Goal: Transaction & Acquisition: Purchase product/service

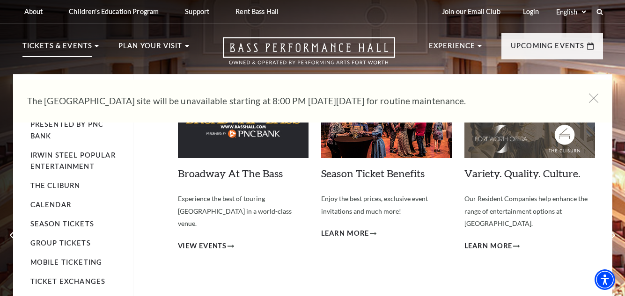
click at [95, 47] on icon at bounding box center [97, 46] width 4 height 2
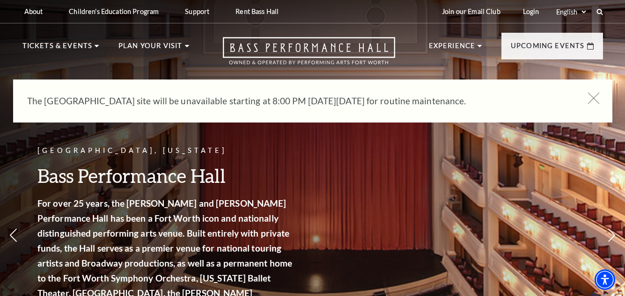
click at [595, 100] on use at bounding box center [593, 98] width 12 height 12
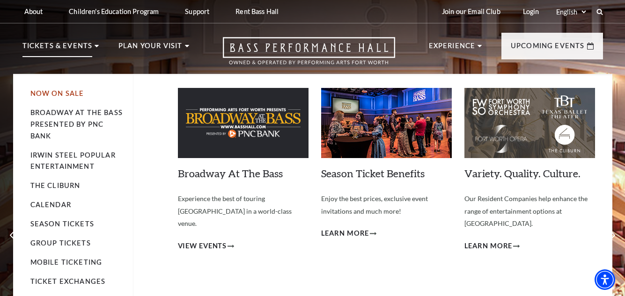
click at [67, 94] on link "Now On Sale" at bounding box center [57, 93] width 54 height 8
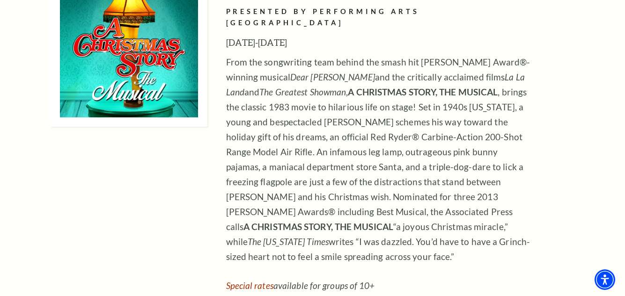
scroll to position [4249, 0]
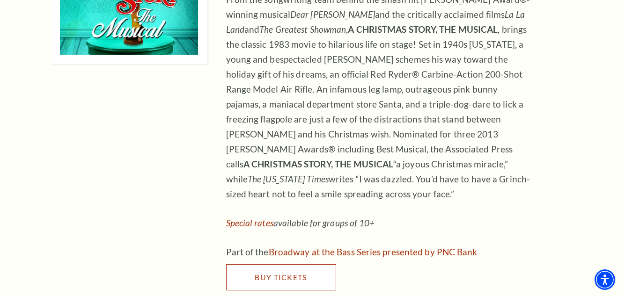
click at [292, 273] on span "Buy Tickets" at bounding box center [281, 277] width 52 height 9
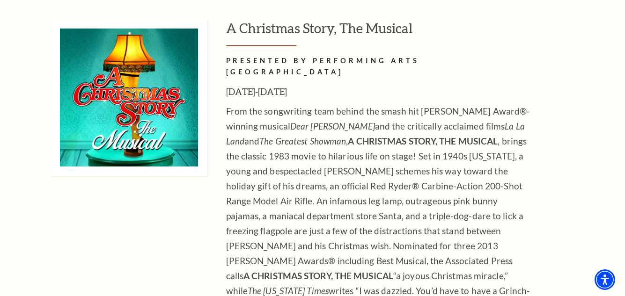
scroll to position [4154, 0]
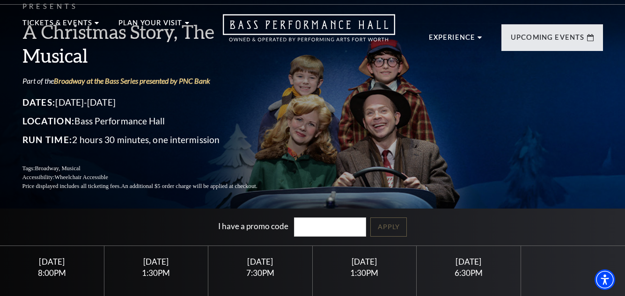
scroll to position [112, 0]
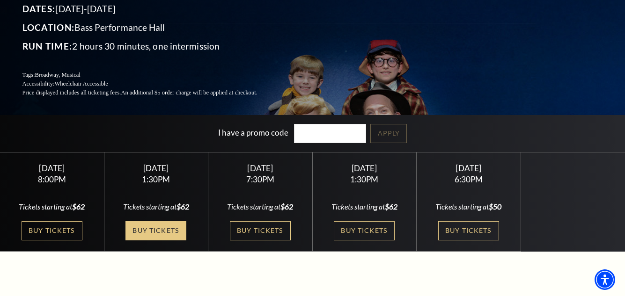
click at [155, 231] on link "Buy Tickets" at bounding box center [155, 230] width 61 height 19
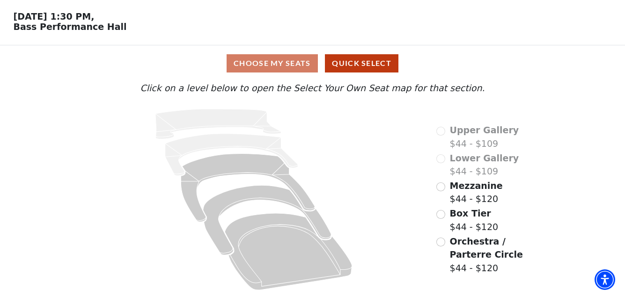
scroll to position [36, 0]
click at [442, 215] on input "Box Tier$44 - $120\a" at bounding box center [440, 214] width 9 height 9
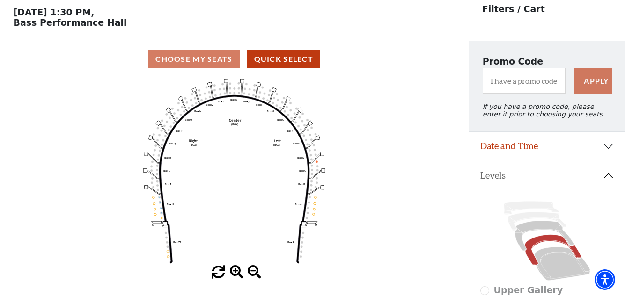
scroll to position [44, 0]
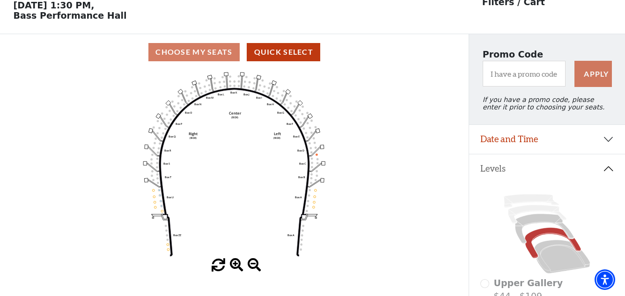
click at [234, 267] on span at bounding box center [237, 266] width 14 height 14
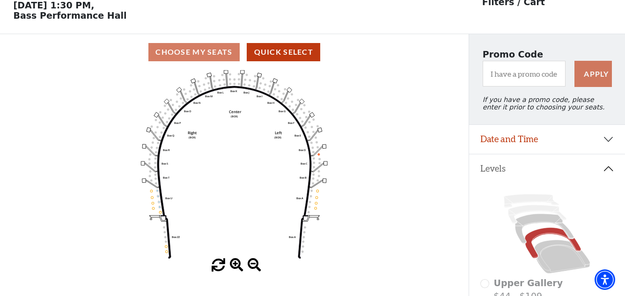
click at [234, 267] on span at bounding box center [237, 266] width 14 height 14
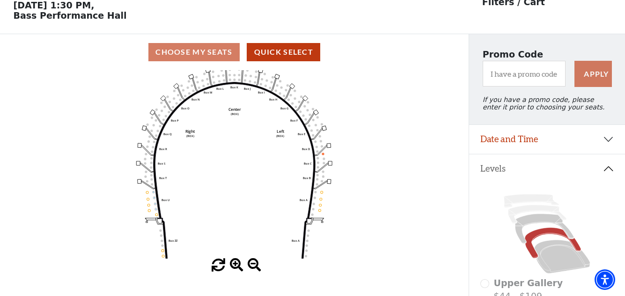
click at [234, 267] on span at bounding box center [237, 266] width 14 height 14
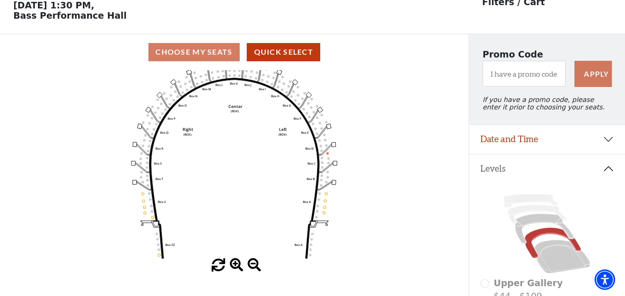
click at [234, 267] on span at bounding box center [237, 266] width 14 height 14
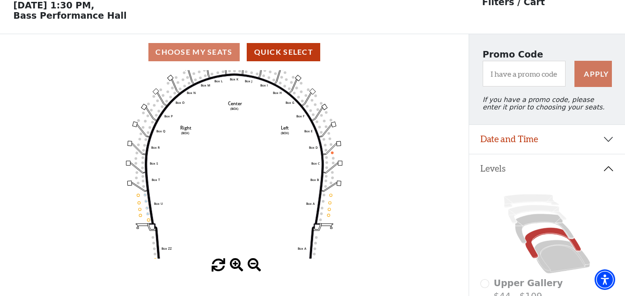
click at [234, 267] on span at bounding box center [237, 266] width 14 height 14
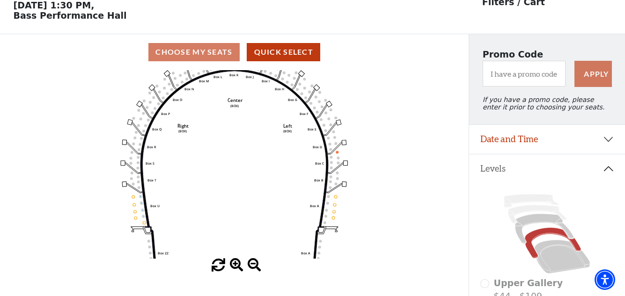
click at [234, 267] on span at bounding box center [237, 266] width 14 height 14
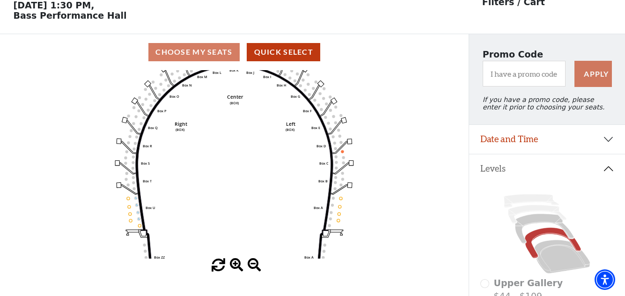
click at [234, 267] on span at bounding box center [237, 266] width 14 height 14
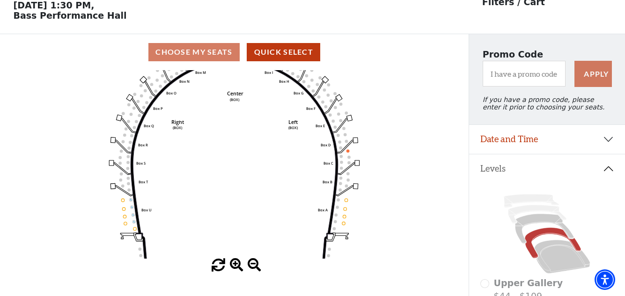
click at [234, 267] on span at bounding box center [237, 266] width 14 height 14
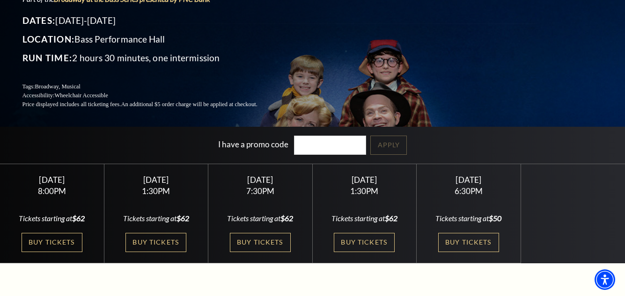
scroll to position [112, 0]
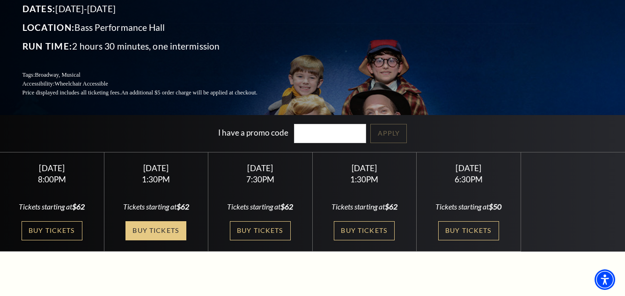
click at [162, 230] on link "Buy Tickets" at bounding box center [155, 230] width 61 height 19
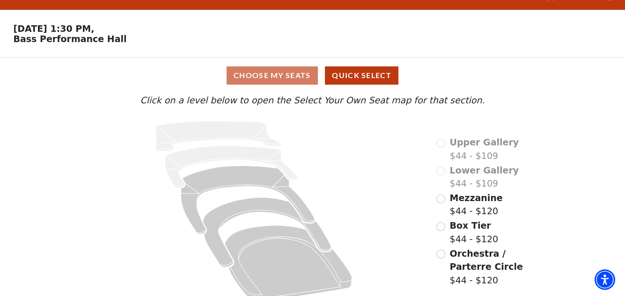
scroll to position [36, 0]
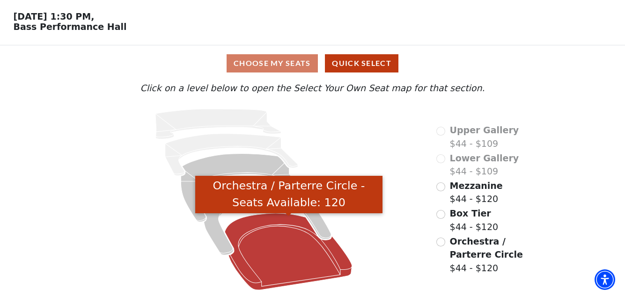
click at [283, 221] on icon "Orchestra / Parterre Circle - Seats Available: 120" at bounding box center [288, 251] width 127 height 77
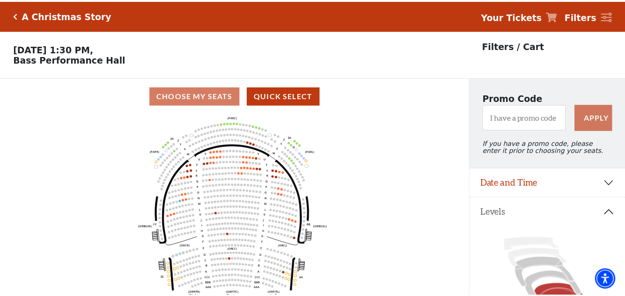
scroll to position [44, 0]
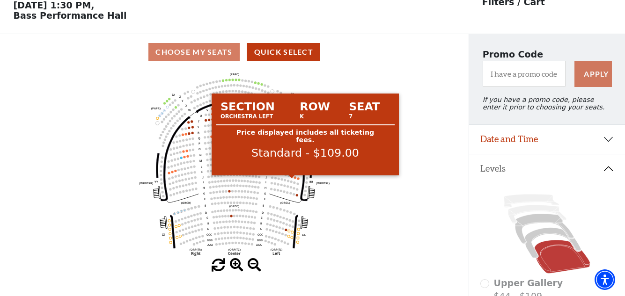
click at [292, 178] on circle at bounding box center [292, 176] width 2 height 2
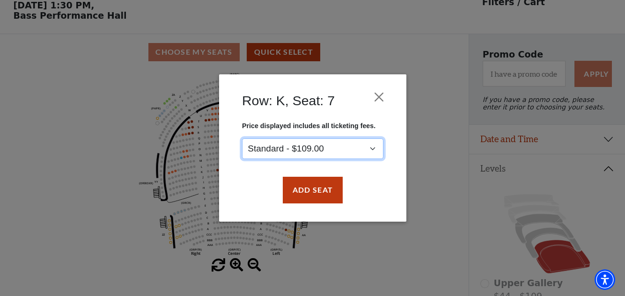
click at [371, 149] on select "Standard - $109.00" at bounding box center [312, 149] width 141 height 21
click at [242, 139] on select "Standard - $109.00" at bounding box center [312, 149] width 141 height 21
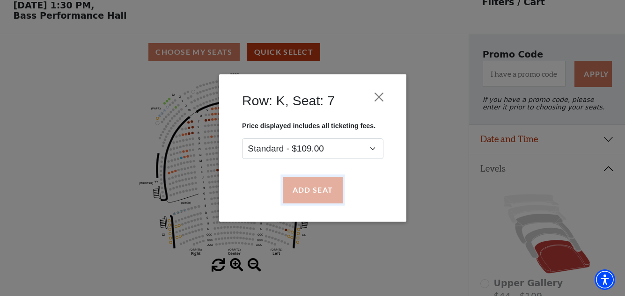
click at [317, 194] on button "Add Seat" at bounding box center [312, 190] width 60 height 26
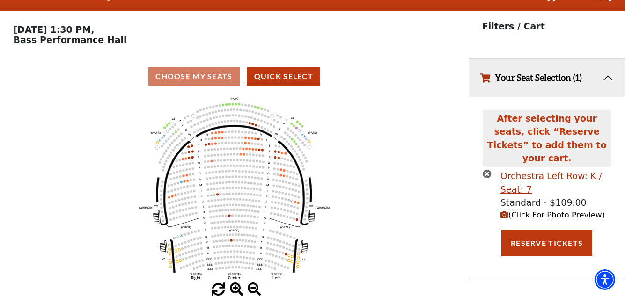
scroll to position [0, 0]
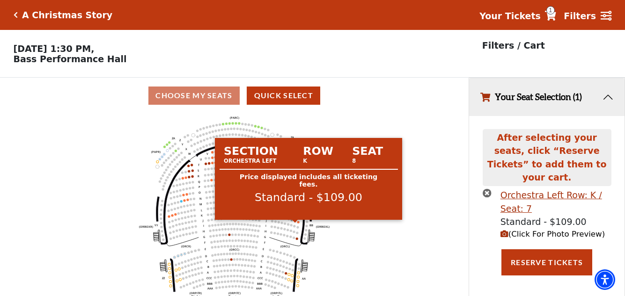
click at [295, 222] on circle at bounding box center [295, 221] width 2 height 2
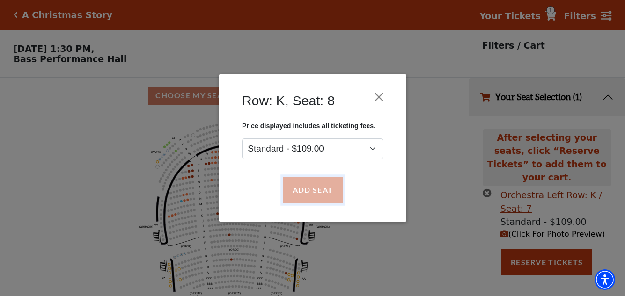
click at [314, 196] on button "Add Seat" at bounding box center [312, 190] width 60 height 26
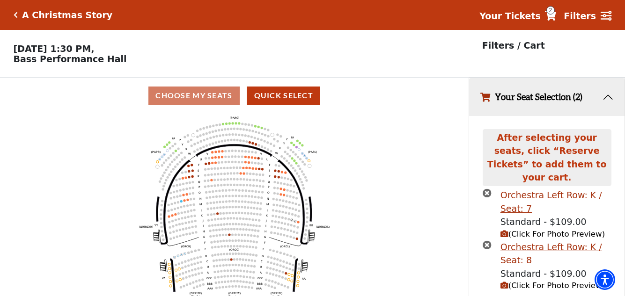
scroll to position [22, 0]
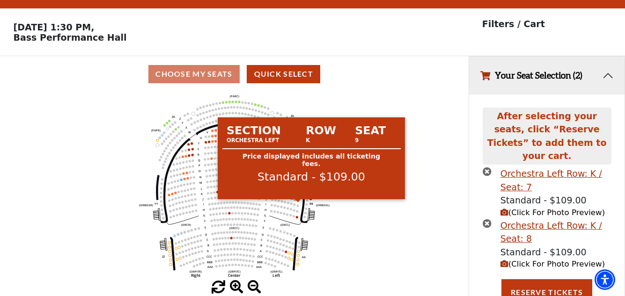
click at [299, 202] on circle at bounding box center [298, 200] width 2 height 2
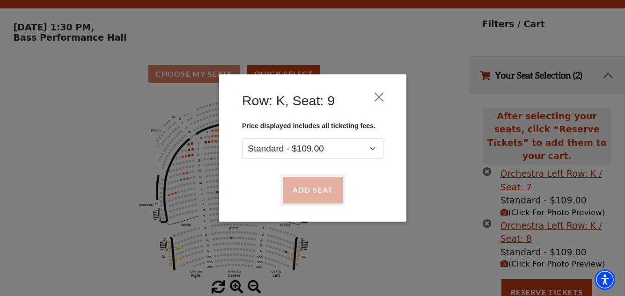
click at [303, 195] on button "Add Seat" at bounding box center [312, 190] width 60 height 26
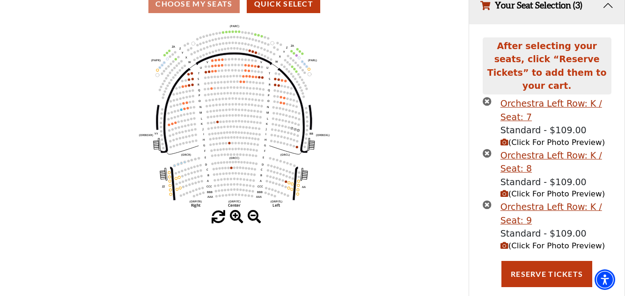
scroll to position [96, 0]
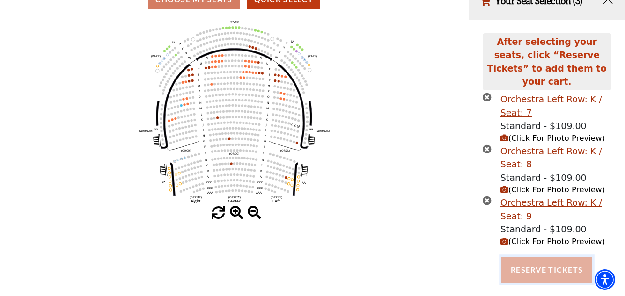
click at [525, 261] on button "Reserve Tickets" at bounding box center [546, 270] width 91 height 26
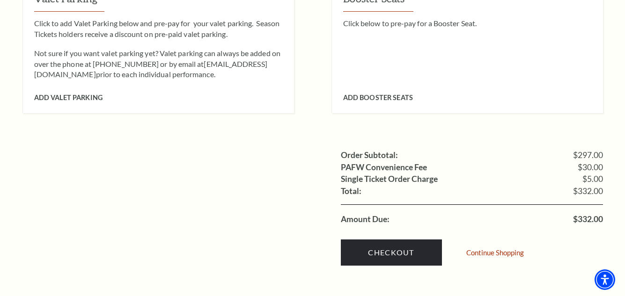
scroll to position [899, 0]
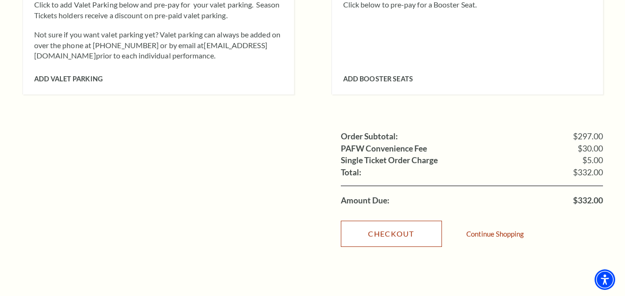
click at [376, 226] on link "Checkout" at bounding box center [391, 234] width 101 height 26
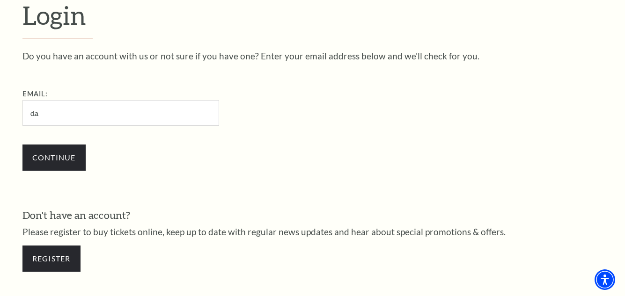
type input "[EMAIL_ADDRESS][DOMAIN_NAME]"
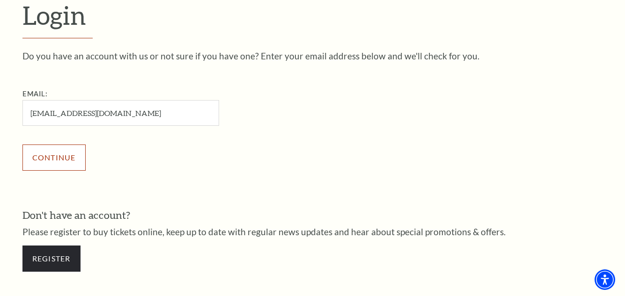
click at [64, 161] on input "Continue" at bounding box center [53, 158] width 63 height 26
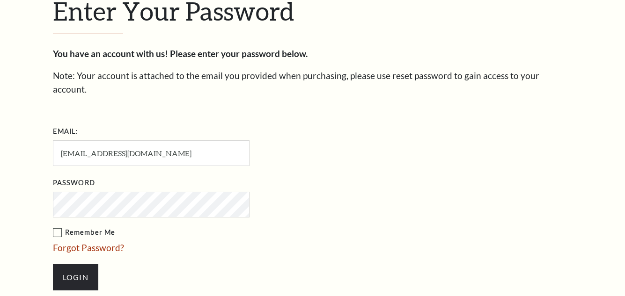
scroll to position [269, 0]
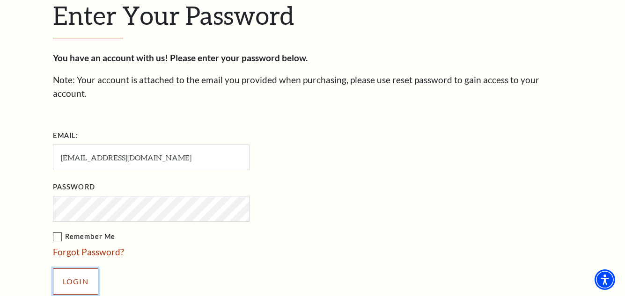
click at [80, 273] on input "Login" at bounding box center [75, 282] width 45 height 26
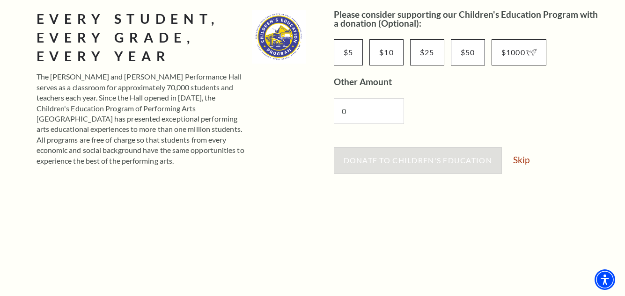
scroll to position [262, 0]
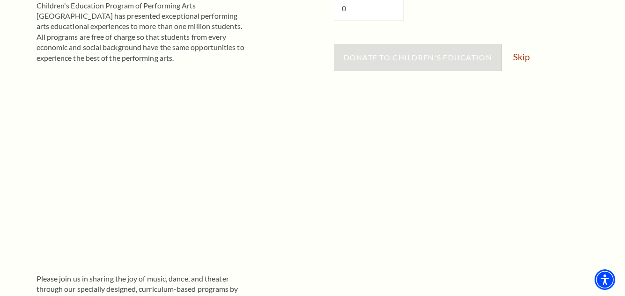
click at [523, 54] on link "Skip" at bounding box center [521, 56] width 16 height 9
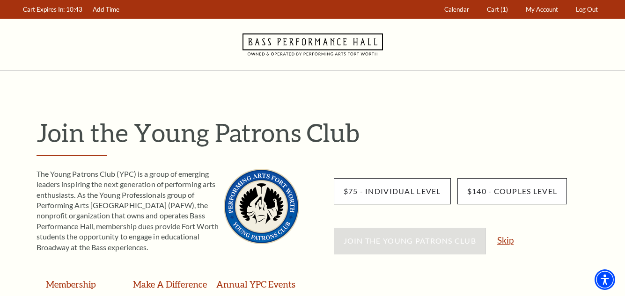
click at [508, 240] on link "Skip" at bounding box center [505, 240] width 16 height 9
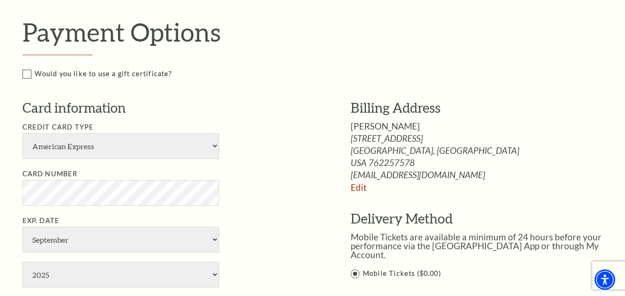
scroll to position [487, 0]
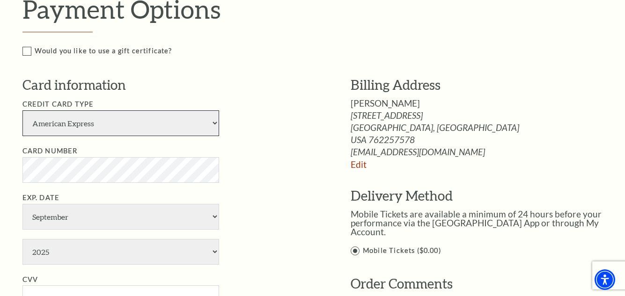
click at [213, 123] on select "American Express Visa Master Card Discover" at bounding box center [120, 123] width 197 height 26
select select "25"
click at [22, 110] on select "American Express Visa Master Card Discover" at bounding box center [120, 123] width 197 height 26
click at [249, 195] on li "Exp. Date January February March April May June July August September October N…" at bounding box center [172, 228] width 300 height 73
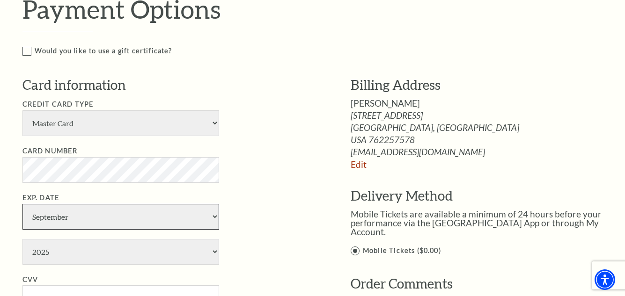
click at [213, 217] on select "January February March April May June July August September October November De…" at bounding box center [120, 217] width 197 height 26
click at [22, 204] on select "January February March April May June July August September October November De…" at bounding box center [120, 217] width 197 height 26
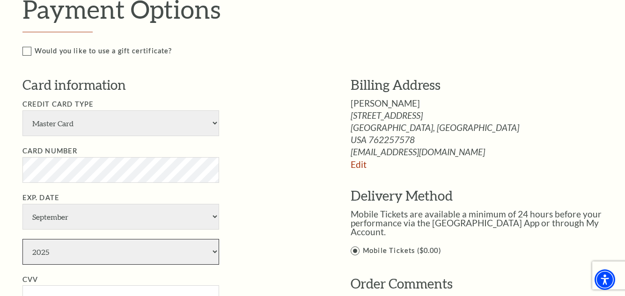
click at [214, 252] on select "2025 2026 2027 2028 2029 2030 2031 2032 2033 2034" at bounding box center [120, 252] width 197 height 26
select select "2029"
click at [22, 239] on select "2025 2026 2027 2028 2029 2030 2031 2032 2033 2034" at bounding box center [120, 252] width 197 height 26
click at [255, 188] on ul "Credit Card Type American Express Visa Master Card Discover Card Number Exp. Da…" at bounding box center [172, 229] width 300 height 260
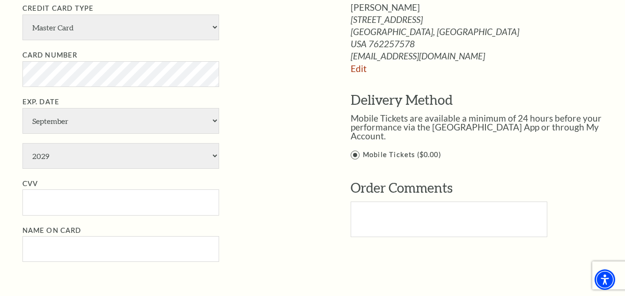
scroll to position [599, 0]
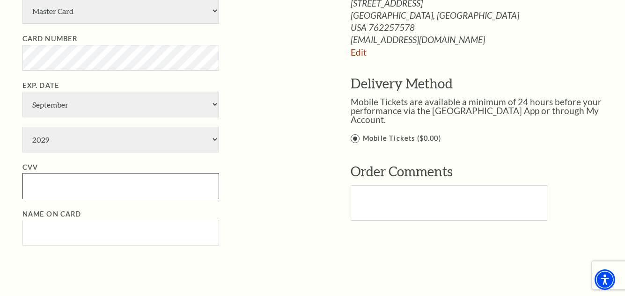
click at [79, 182] on input "CVV" at bounding box center [120, 186] width 197 height 26
type input "731"
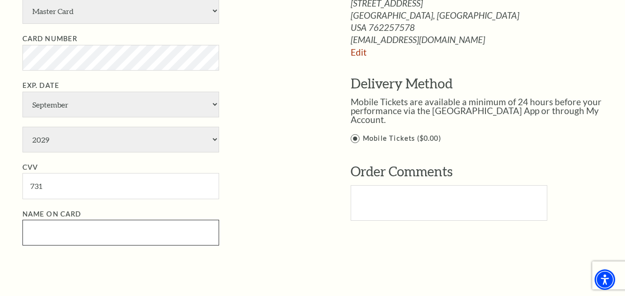
click at [59, 236] on input "Name on Card" at bounding box center [120, 233] width 197 height 26
type input "April Yaro"
click at [289, 226] on li "Name on Card April Yaro" at bounding box center [172, 227] width 300 height 37
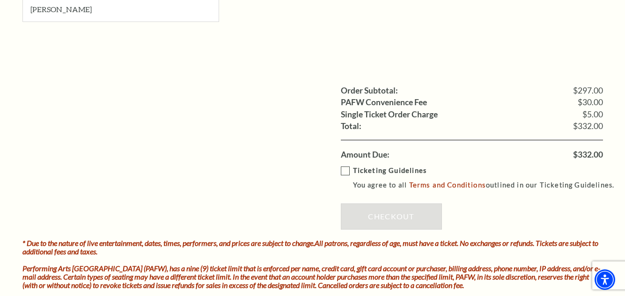
scroll to position [824, 0]
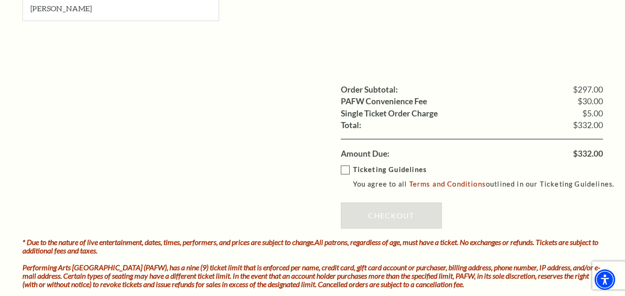
click at [346, 174] on label "Ticketing Guidelines You agree to all Terms and Conditions outlined in our Tick…" at bounding box center [482, 177] width 282 height 26
click at [0, 0] on input "Ticketing Guidelines You agree to all Terms and Conditions outlined in our Tick…" at bounding box center [0, 0] width 0 height 0
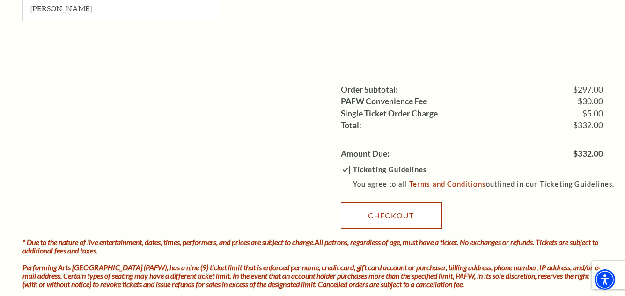
click at [386, 216] on link "Checkout" at bounding box center [391, 216] width 101 height 26
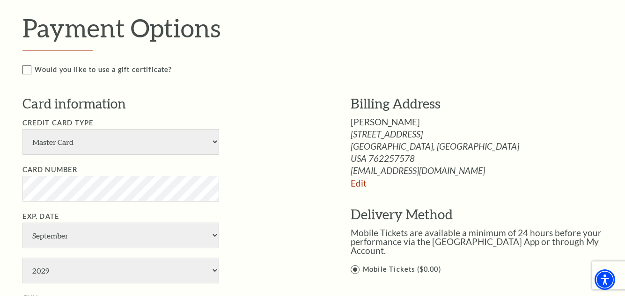
scroll to position [487, 0]
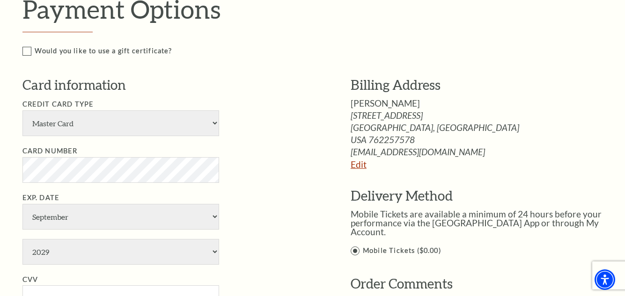
click at [363, 163] on link "Edit" at bounding box center [359, 164] width 16 height 11
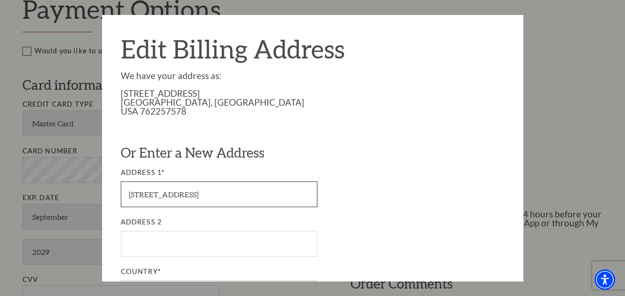
click at [144, 197] on input "2028 County Road 1370" at bounding box center [219, 195] width 197 height 26
click at [232, 204] on input "2032 County Road 1370" at bounding box center [219, 195] width 197 height 26
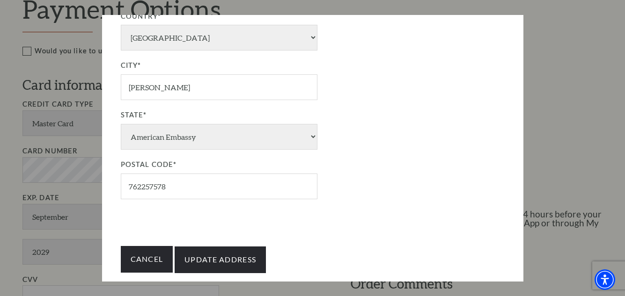
scroll to position [262, 0]
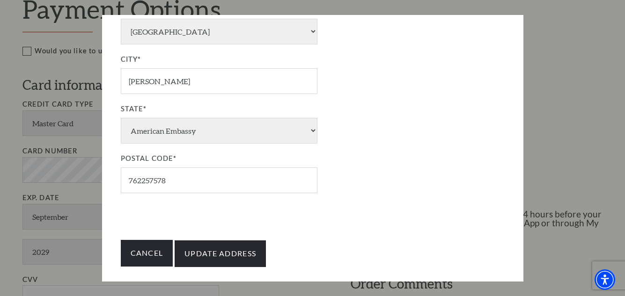
type input "2032 County Road 1370"
click at [181, 180] on input "762257578" at bounding box center [219, 181] width 197 height 26
type input "76225"
click at [151, 209] on div "Edit Billing Address We have your address as: 2028 County Road 1370 Alvord, TX …" at bounding box center [312, 148] width 421 height 267
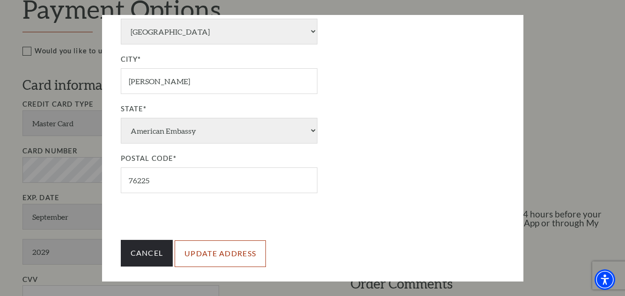
click at [242, 256] on input "Update Address" at bounding box center [220, 254] width 91 height 26
type input "Update Address"
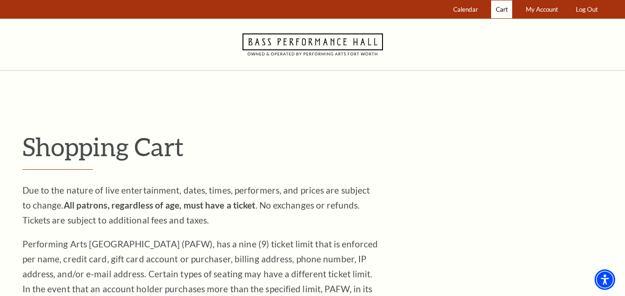
click at [500, 10] on span "Cart" at bounding box center [502, 9] width 12 height 7
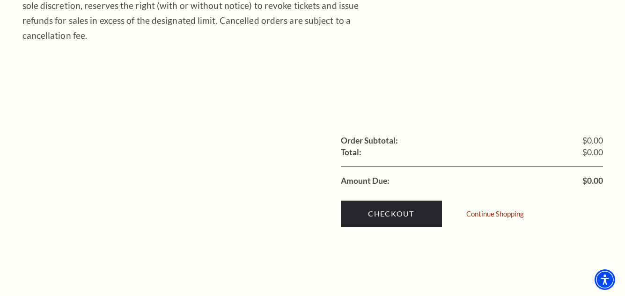
scroll to position [300, 0]
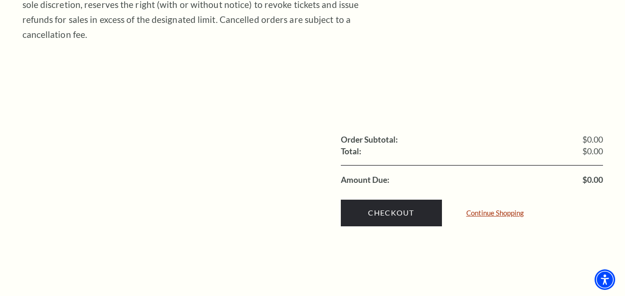
click at [490, 210] on link "Continue Shopping" at bounding box center [495, 213] width 58 height 7
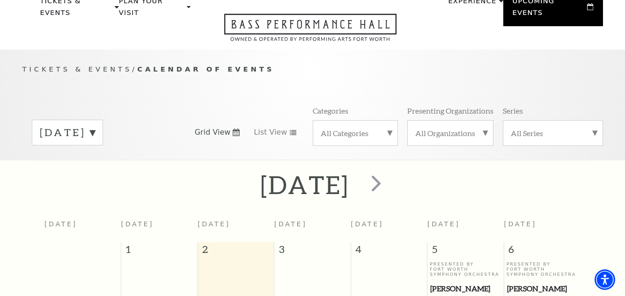
scroll to position [83, 0]
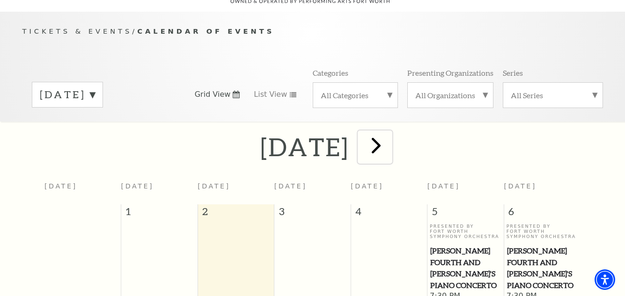
click at [389, 138] on span "next" at bounding box center [376, 145] width 27 height 27
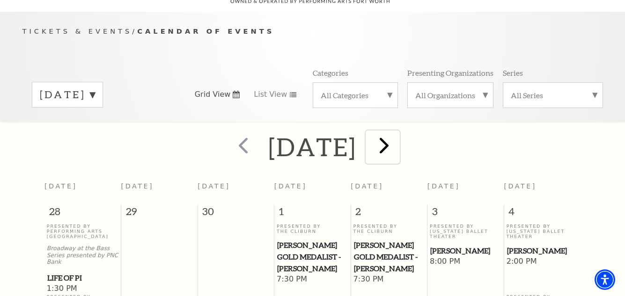
click at [397, 136] on span "next" at bounding box center [384, 145] width 27 height 27
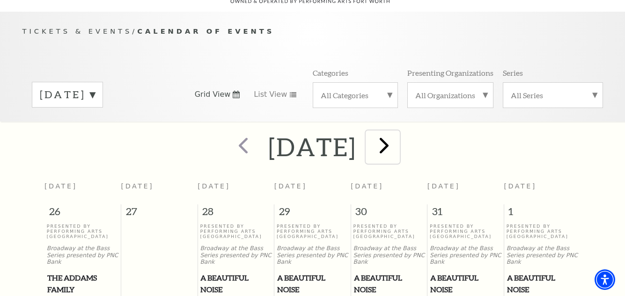
click at [397, 138] on span "next" at bounding box center [384, 145] width 27 height 27
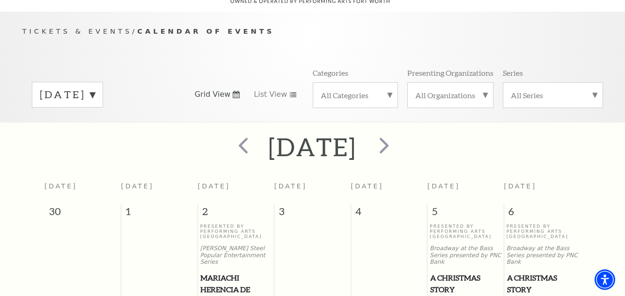
click at [521, 272] on span "A Christmas Story" at bounding box center [542, 283] width 71 height 23
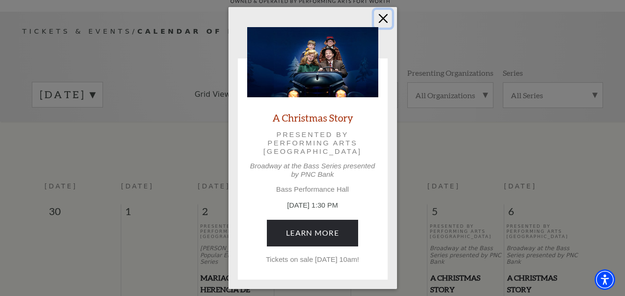
click at [383, 19] on button "Close" at bounding box center [383, 19] width 18 height 18
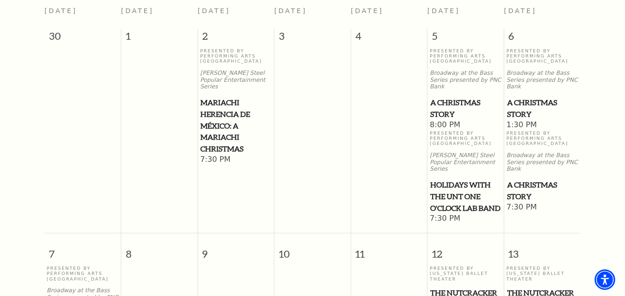
scroll to position [251, 0]
click at [530, 120] on span "1:30 PM" at bounding box center [542, 125] width 72 height 10
click at [521, 96] on span "A Christmas Story" at bounding box center [542, 107] width 71 height 23
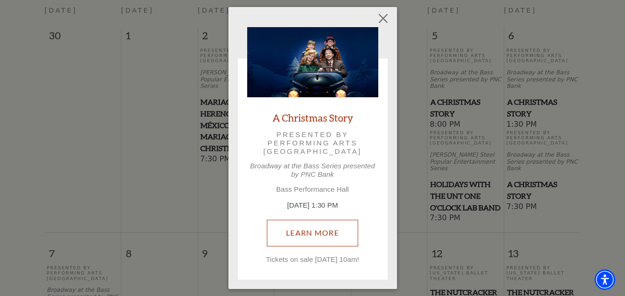
click at [338, 236] on link "Learn More" at bounding box center [312, 233] width 91 height 26
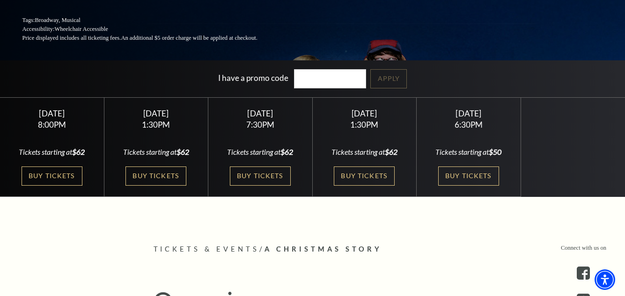
scroll to position [168, 0]
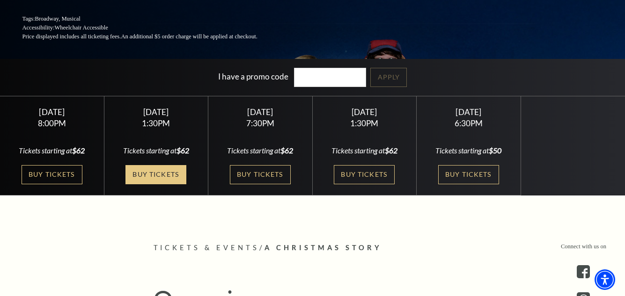
click at [154, 174] on link "Buy Tickets" at bounding box center [155, 174] width 61 height 19
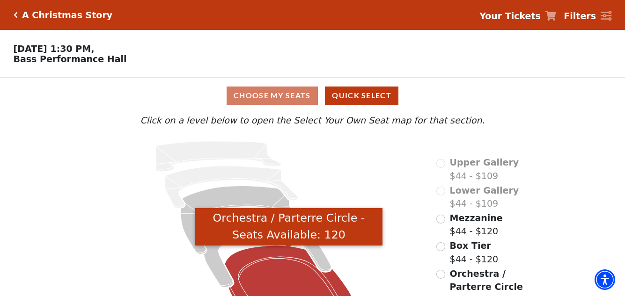
click at [296, 256] on icon "Orchestra / Parterre Circle - Seats Available: 120" at bounding box center [288, 284] width 127 height 77
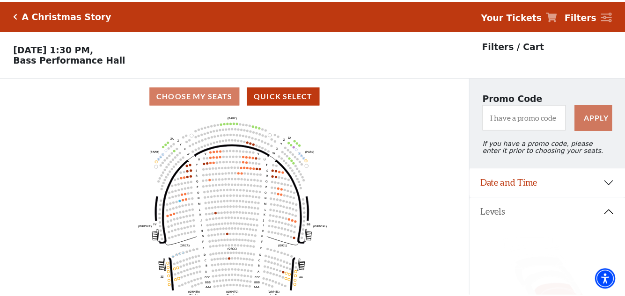
scroll to position [44, 0]
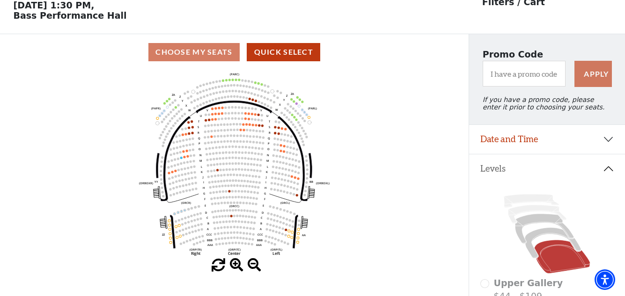
click at [235, 266] on span at bounding box center [237, 266] width 14 height 14
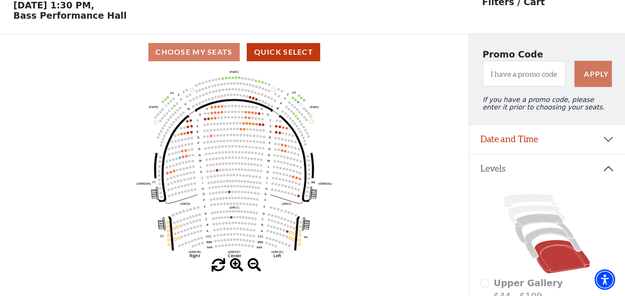
click at [235, 266] on span at bounding box center [237, 266] width 14 height 14
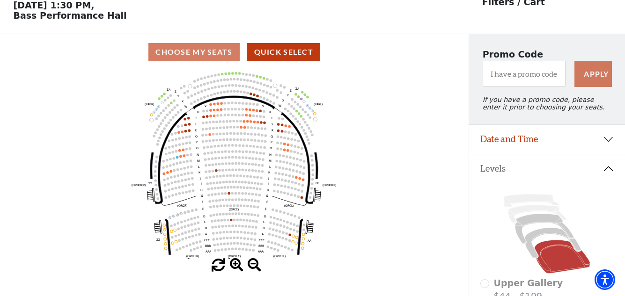
click at [235, 266] on span at bounding box center [237, 266] width 14 height 14
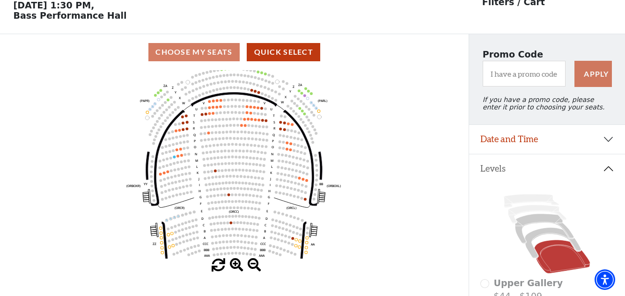
click at [235, 266] on span at bounding box center [237, 266] width 14 height 14
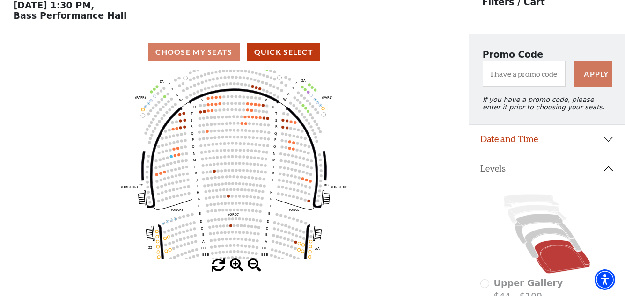
click at [235, 266] on span at bounding box center [237, 266] width 14 height 14
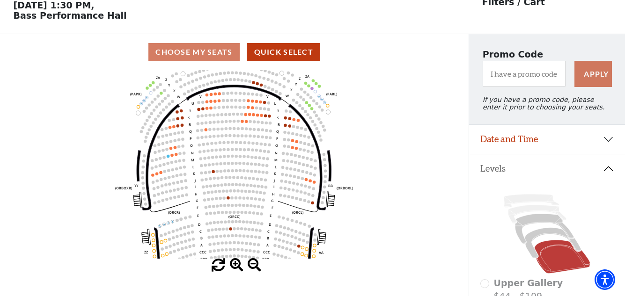
click at [235, 266] on span at bounding box center [237, 266] width 14 height 14
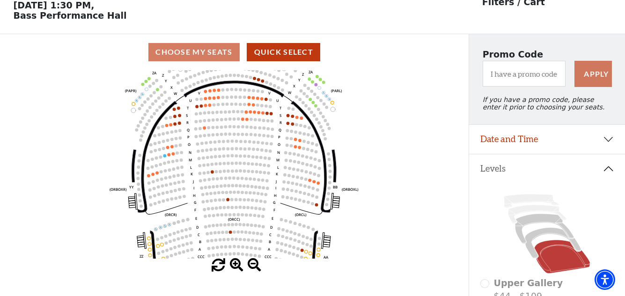
click at [235, 266] on span at bounding box center [237, 266] width 14 height 14
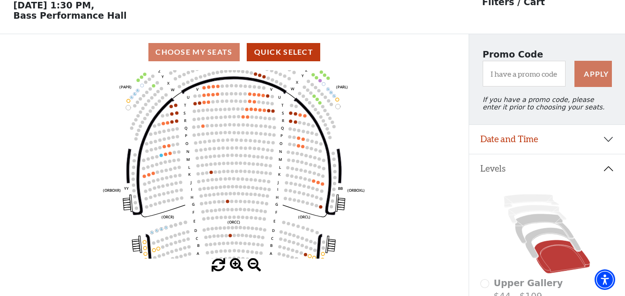
click at [235, 266] on span at bounding box center [237, 266] width 14 height 14
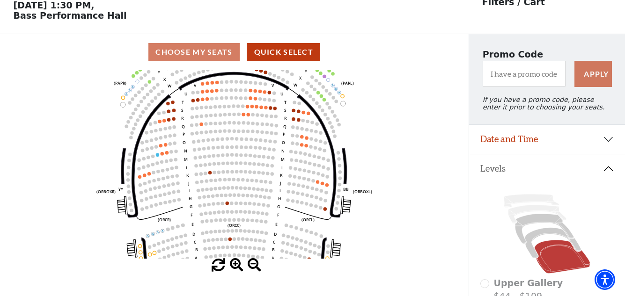
click at [235, 266] on span at bounding box center [237, 266] width 14 height 14
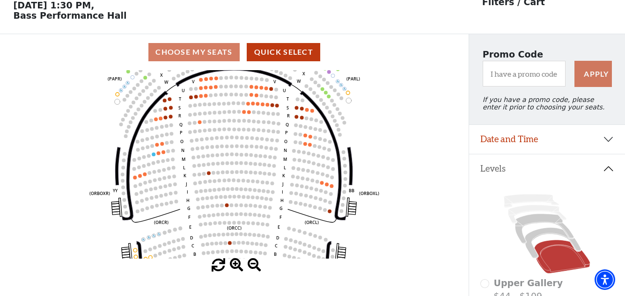
click at [235, 266] on span at bounding box center [237, 266] width 14 height 14
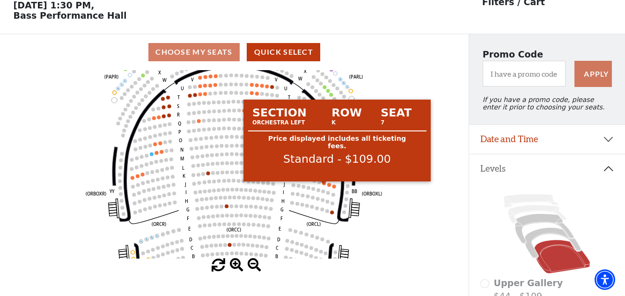
click at [324, 185] on circle at bounding box center [324, 184] width 4 height 4
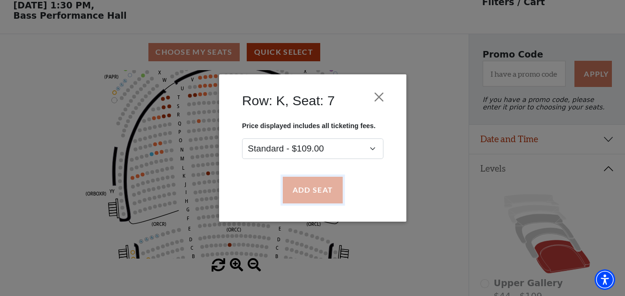
click at [325, 194] on button "Add Seat" at bounding box center [312, 190] width 60 height 26
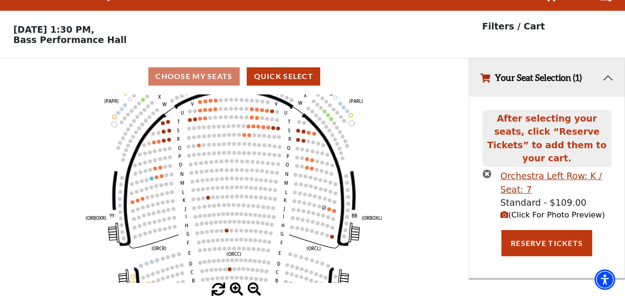
scroll to position [0, 0]
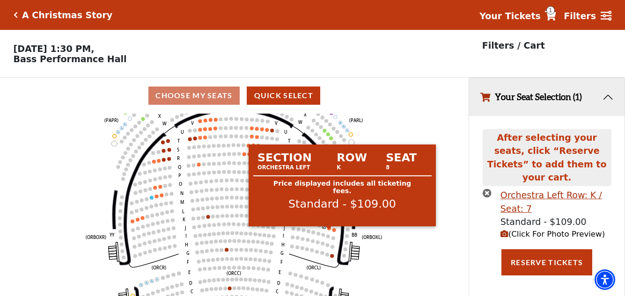
click at [329, 230] on circle at bounding box center [329, 229] width 4 height 4
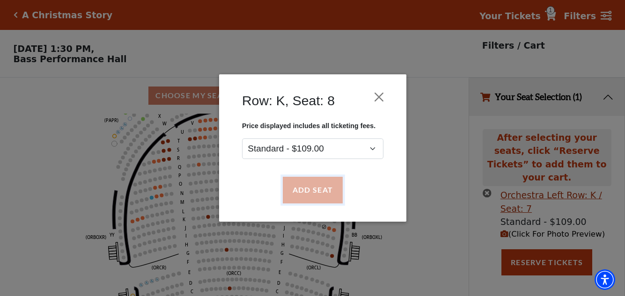
click at [323, 190] on button "Add Seat" at bounding box center [312, 190] width 60 height 26
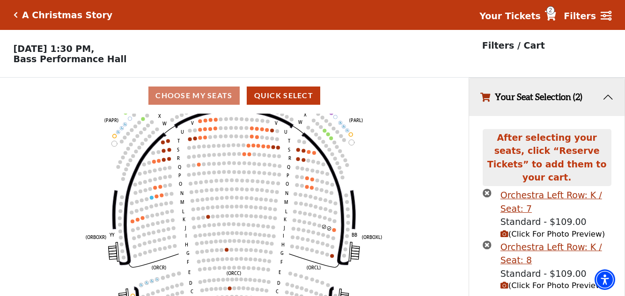
scroll to position [22, 0]
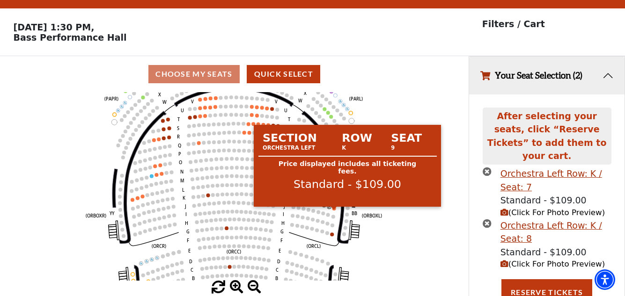
click at [335, 211] on circle at bounding box center [334, 209] width 4 height 4
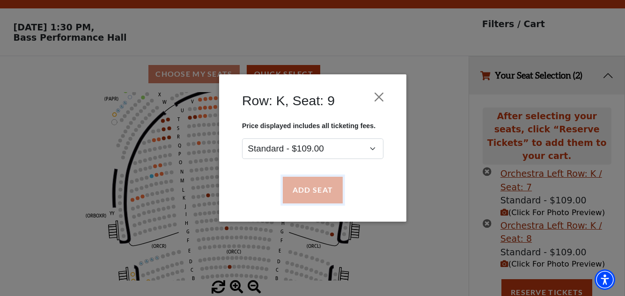
click at [327, 196] on button "Add Seat" at bounding box center [312, 190] width 60 height 26
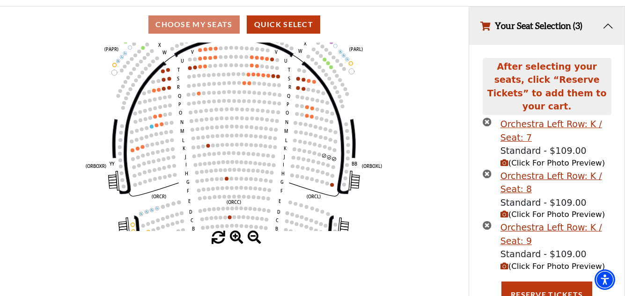
scroll to position [73, 0]
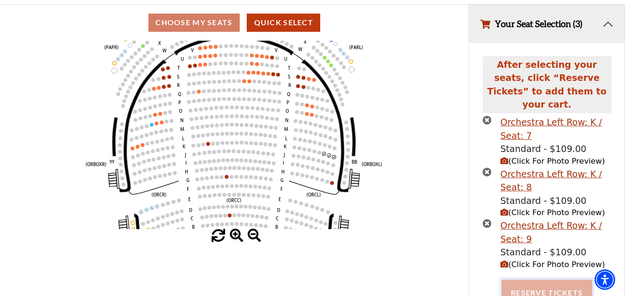
click at [532, 280] on button "Reserve Tickets" at bounding box center [546, 293] width 91 height 26
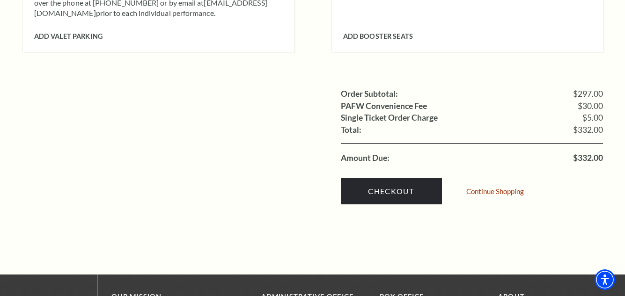
scroll to position [955, 0]
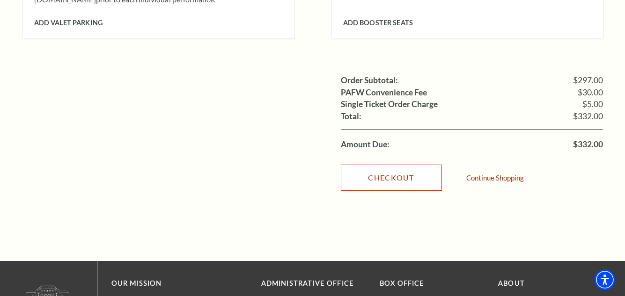
click at [401, 165] on link "Checkout" at bounding box center [391, 178] width 101 height 26
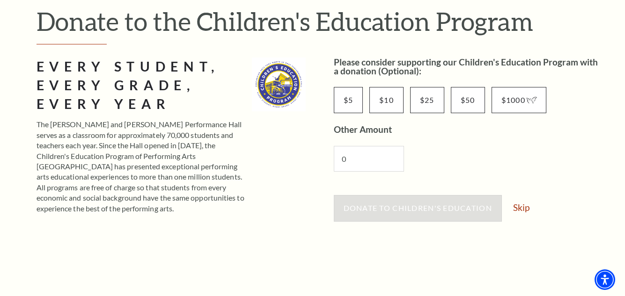
scroll to position [187, 0]
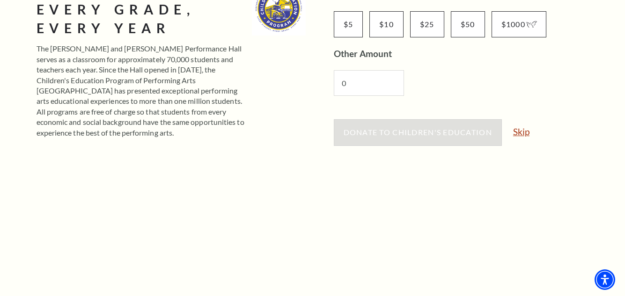
click at [526, 129] on link "Skip" at bounding box center [521, 131] width 16 height 9
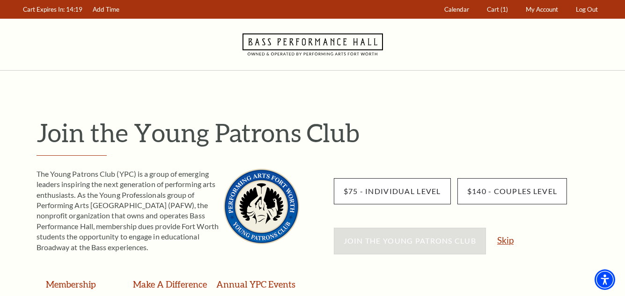
click at [505, 243] on link "Skip" at bounding box center [505, 240] width 16 height 9
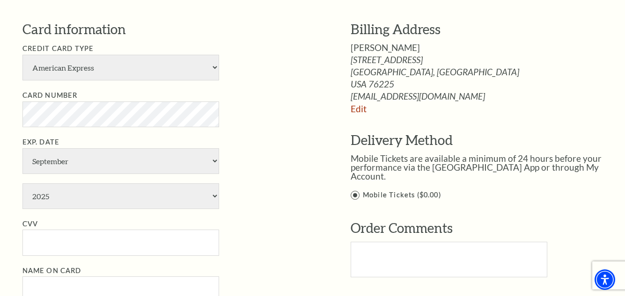
scroll to position [543, 0]
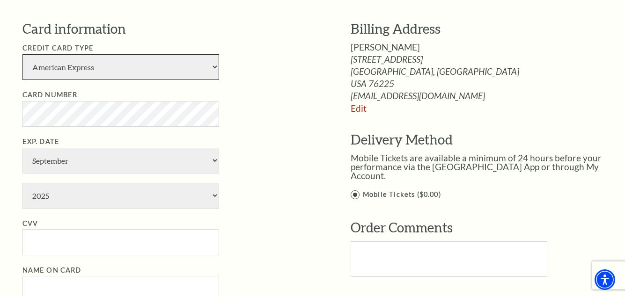
click at [215, 66] on select "American Express Visa Master Card Discover" at bounding box center [120, 67] width 197 height 26
select select "25"
click at [22, 54] on select "American Express Visa Master Card Discover" at bounding box center [120, 67] width 197 height 26
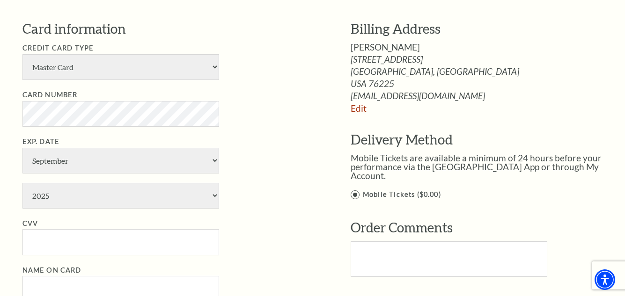
click at [238, 127] on ul "Credit Card Type American Express Visa Master Card Discover Card Number Exp. Da…" at bounding box center [172, 173] width 300 height 260
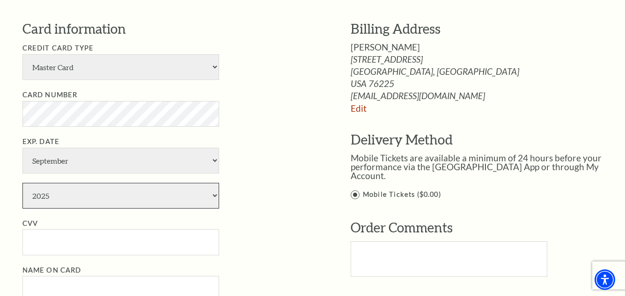
click at [213, 196] on select "2025 2026 2027 2028 2029 2030 2031 2032 2033 2034" at bounding box center [120, 196] width 197 height 26
select select "2029"
click at [22, 183] on select "2025 2026 2027 2028 2029 2030 2031 2032 2033 2034" at bounding box center [120, 196] width 197 height 26
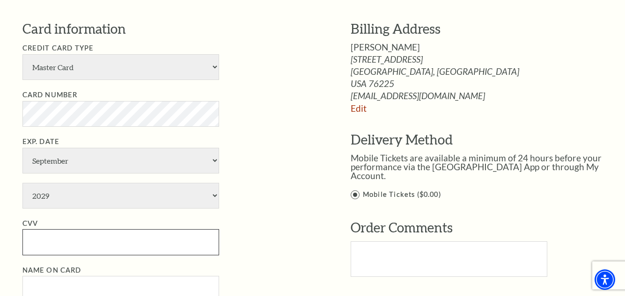
click at [87, 245] on input "CVV" at bounding box center [120, 242] width 197 height 26
type input "731"
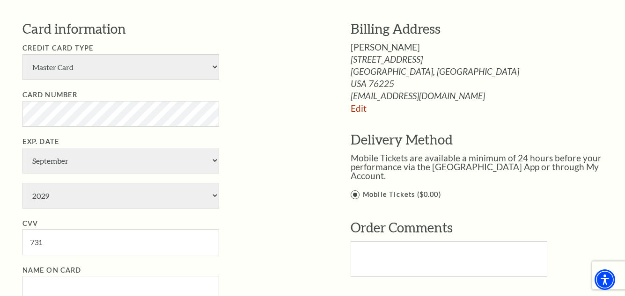
click at [241, 244] on li "CVV 731" at bounding box center [172, 236] width 300 height 37
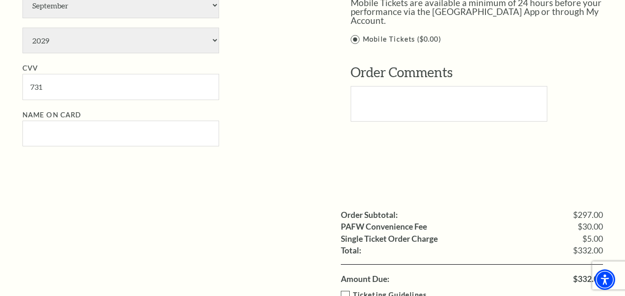
scroll to position [711, 0]
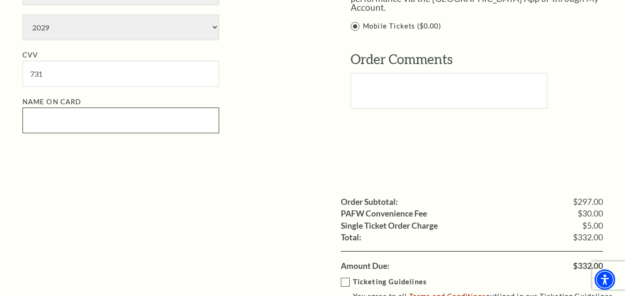
click at [58, 130] on input "Name on Card" at bounding box center [120, 121] width 197 height 26
type input "April Yaro"
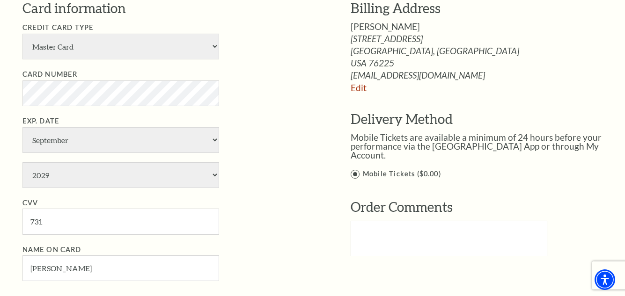
scroll to position [562, 0]
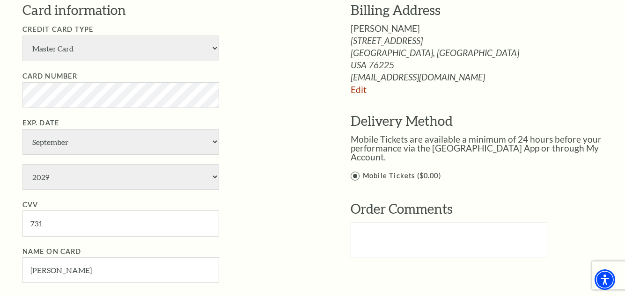
click at [353, 170] on label "Mobile Tickets ($0.00)" at bounding box center [487, 176] width 272 height 12
click at [0, 0] on input "Mobile Tickets ($0.00)" at bounding box center [0, 0] width 0 height 0
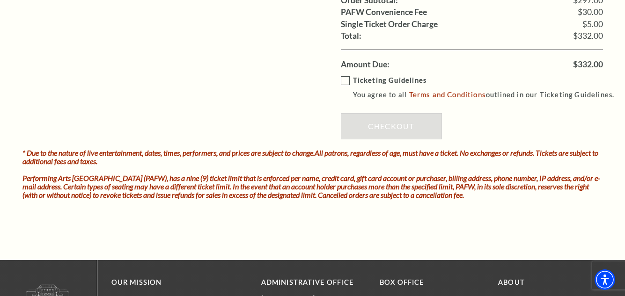
scroll to position [917, 0]
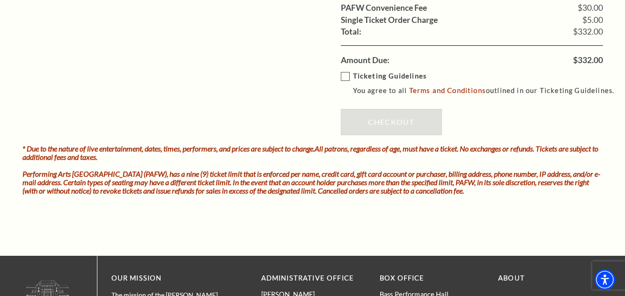
click at [346, 75] on label "Ticketing Guidelines You agree to all Terms and Conditions outlined in our Tick…" at bounding box center [482, 84] width 282 height 26
click at [0, 0] on input "Ticketing Guidelines You agree to all Terms and Conditions outlined in our Tick…" at bounding box center [0, 0] width 0 height 0
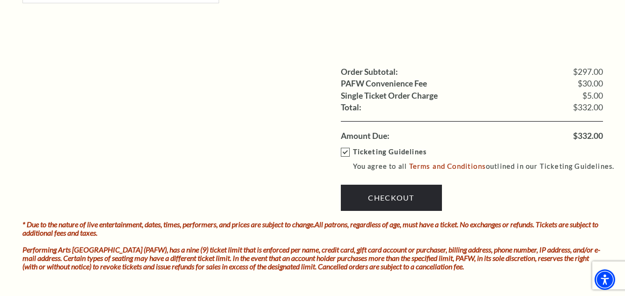
scroll to position [842, 0]
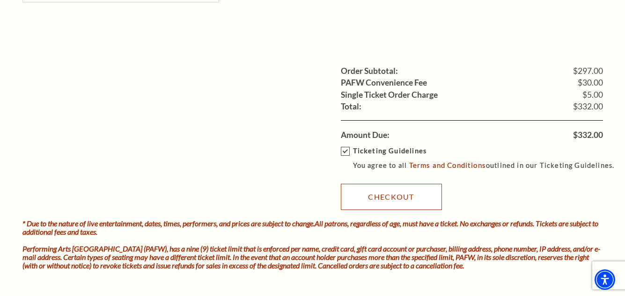
click at [386, 194] on link "Checkout" at bounding box center [391, 197] width 101 height 26
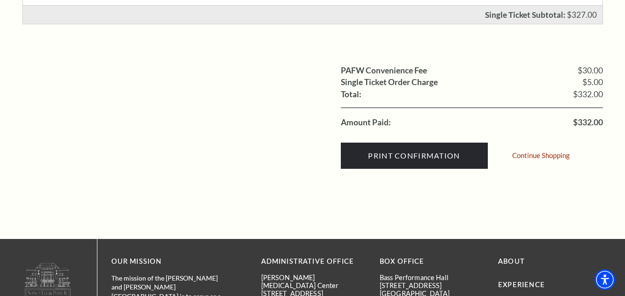
scroll to position [374, 0]
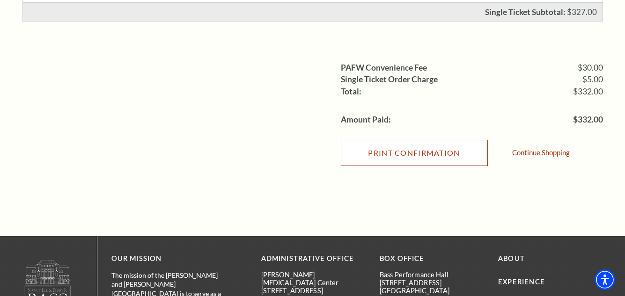
click at [430, 153] on input "Print Confirmation" at bounding box center [414, 153] width 147 height 26
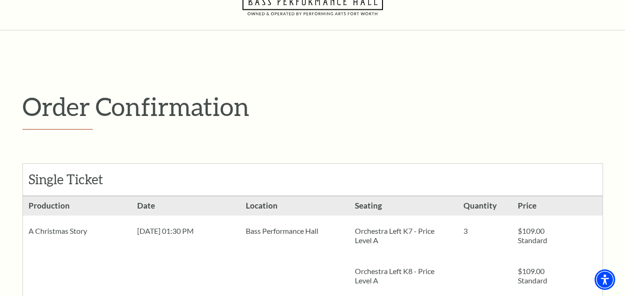
scroll to position [0, 0]
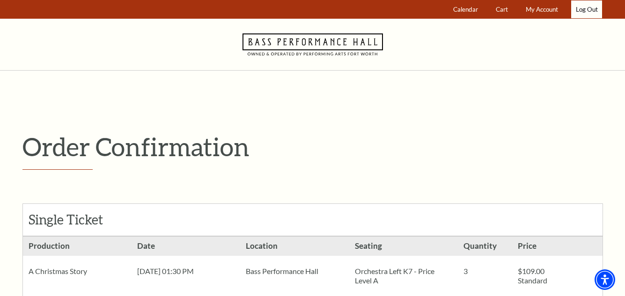
click at [584, 11] on link "Log Out" at bounding box center [586, 9] width 31 height 18
